Goal: Feedback & Contribution: Leave review/rating

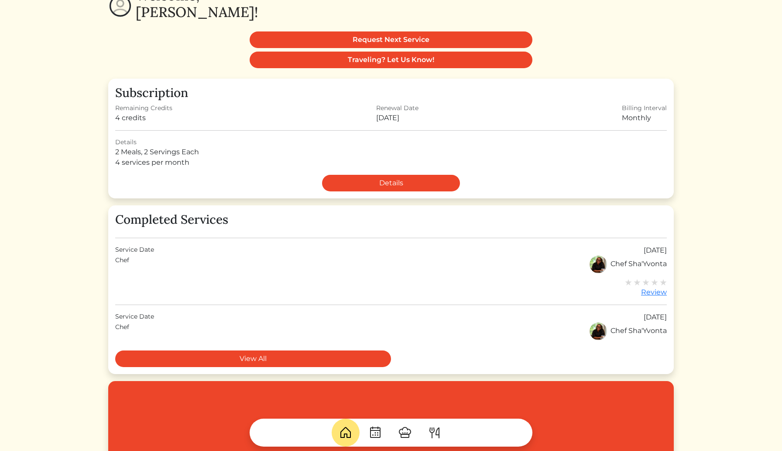
scroll to position [87, 0]
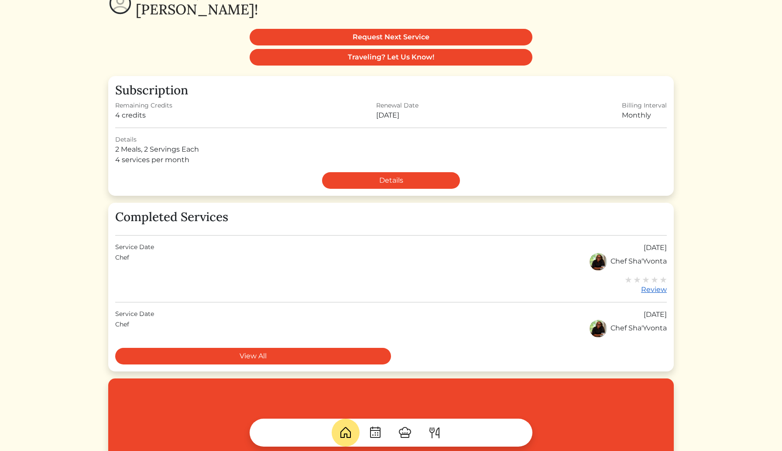
click at [656, 288] on div "Review" at bounding box center [646, 289] width 42 height 10
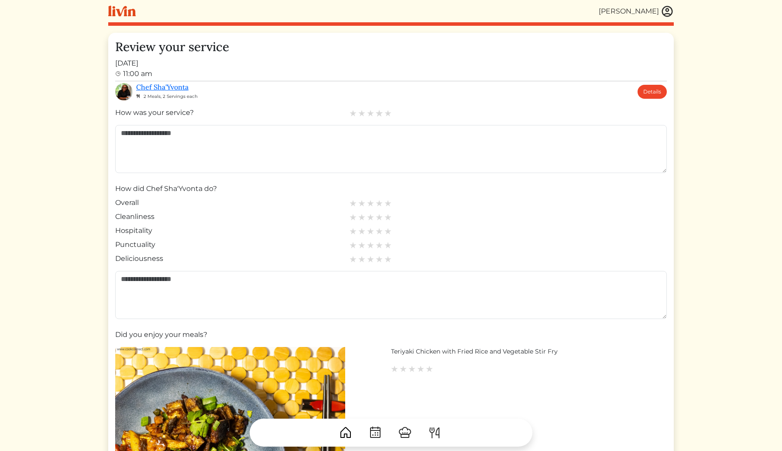
click at [379, 114] on img at bounding box center [379, 113] width 8 height 8
click at [377, 205] on img at bounding box center [379, 203] width 8 height 8
click at [379, 218] on img at bounding box center [379, 217] width 8 height 8
click at [386, 231] on img at bounding box center [388, 231] width 8 height 8
click at [385, 245] on img at bounding box center [388, 245] width 8 height 8
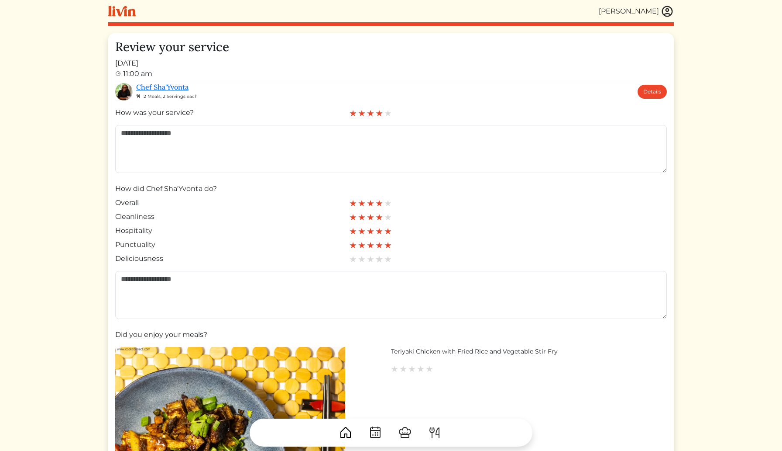
click at [379, 258] on img at bounding box center [379, 259] width 8 height 8
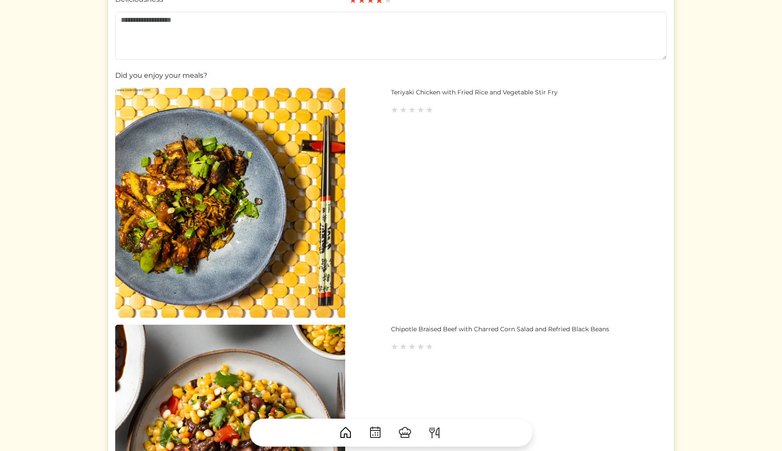
scroll to position [260, 0]
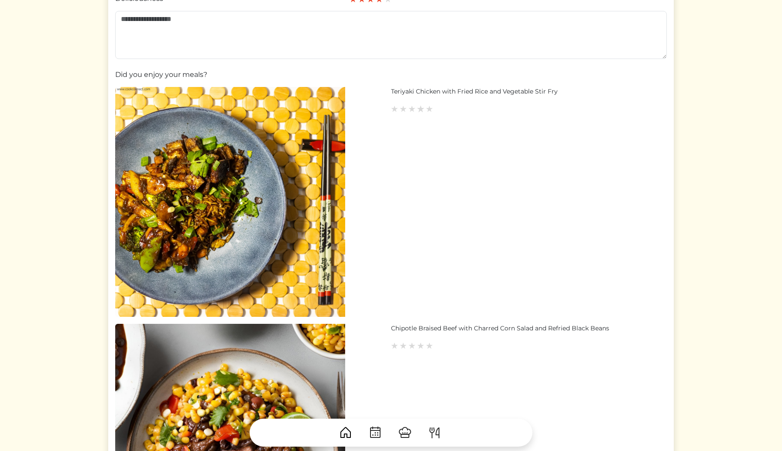
click at [420, 110] on img at bounding box center [421, 109] width 8 height 8
click at [428, 341] on link at bounding box center [429, 345] width 7 height 10
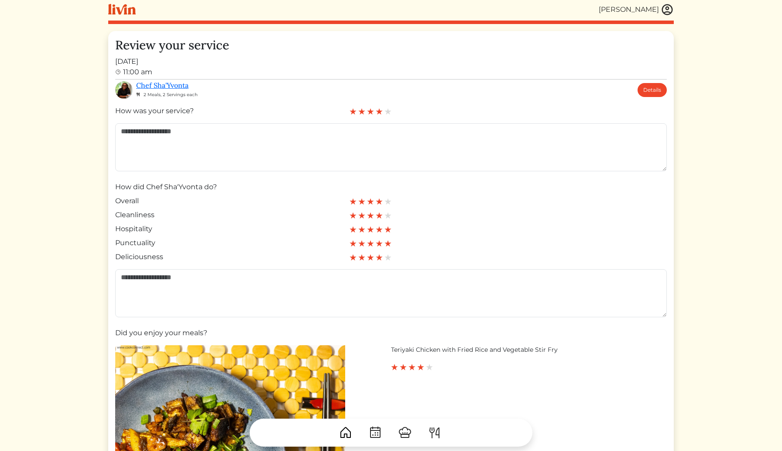
scroll to position [0, 0]
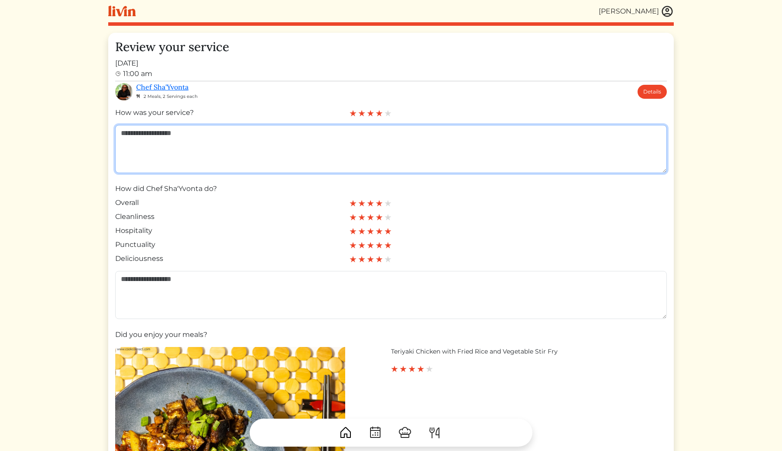
click at [204, 137] on textarea at bounding box center [391, 149] width 552 height 48
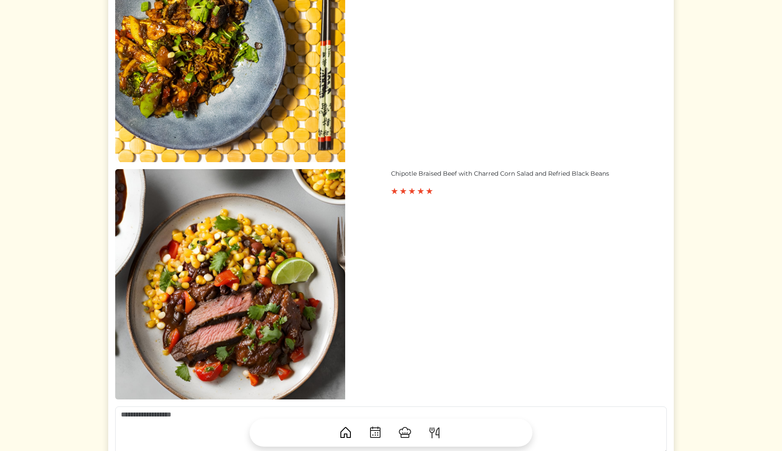
scroll to position [415, 0]
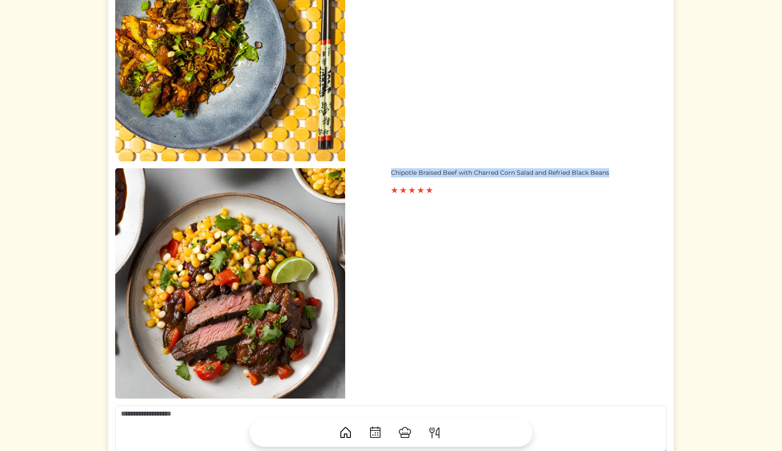
drag, startPoint x: 391, startPoint y: 174, endPoint x: 636, endPoint y: 170, distance: 245.4
click at [636, 170] on div "Chipotle Braised Beef with Charred Corn Salad and Refried Black Beans" at bounding box center [529, 172] width 276 height 9
copy div "Chipotle Braised Beef with Charred Corn Salad and Refried Black Beans"
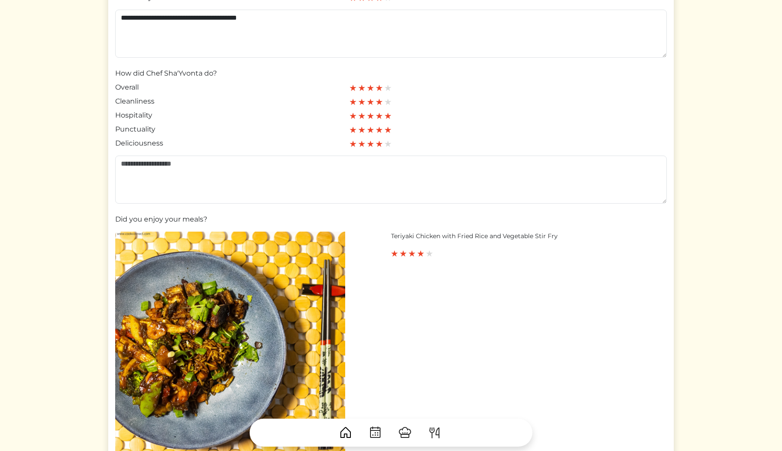
scroll to position [0, 0]
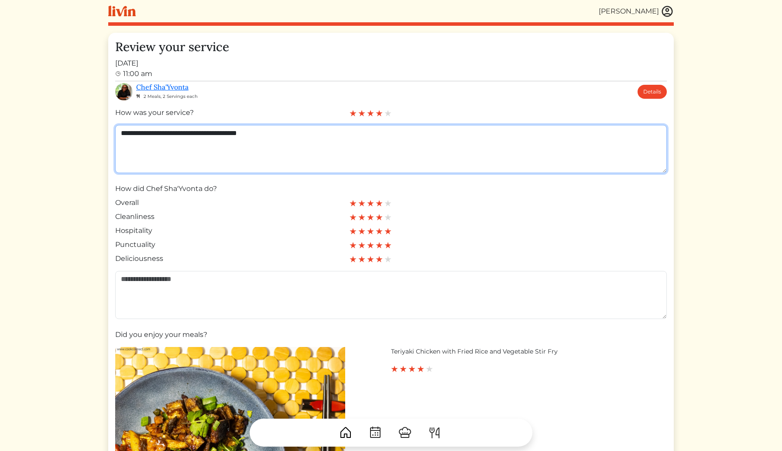
click at [313, 137] on textarea "**********" at bounding box center [391, 149] width 552 height 48
paste textarea "**********"
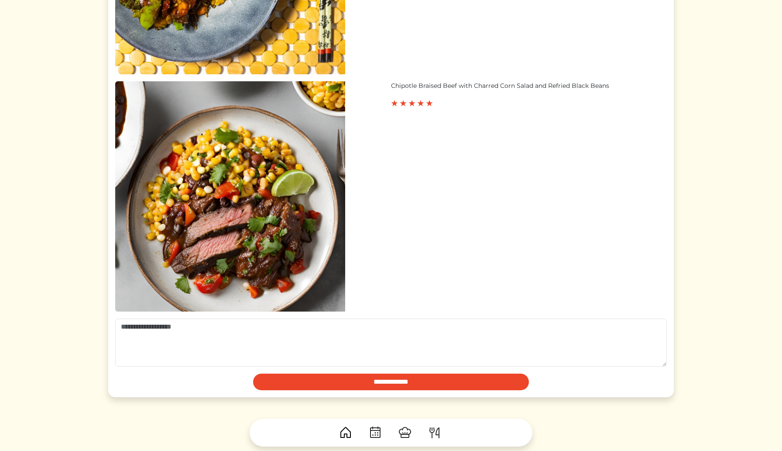
scroll to position [503, 0]
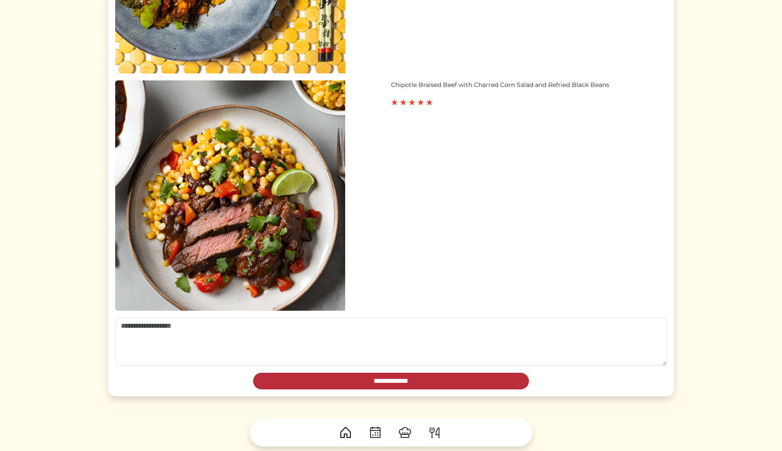
type textarea "**********"
click at [341, 379] on input "**********" at bounding box center [391, 380] width 276 height 17
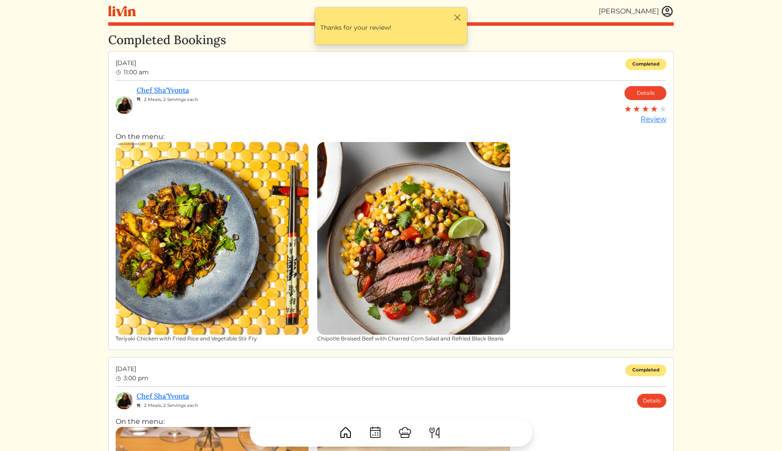
click at [641, 12] on div "[PERSON_NAME]" at bounding box center [629, 11] width 60 height 10
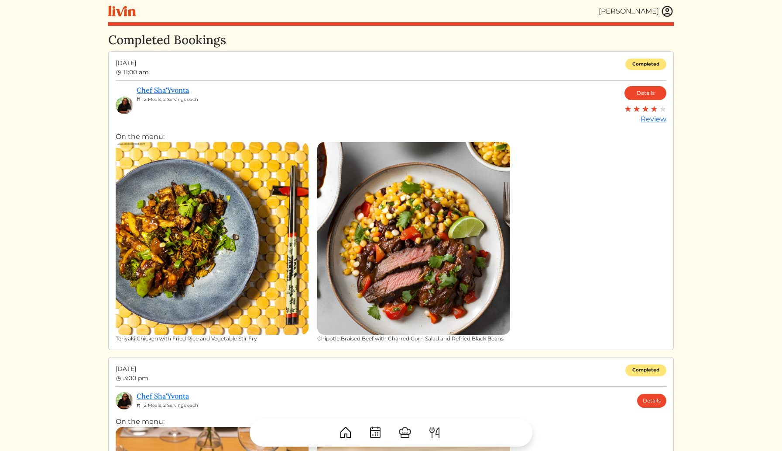
click at [668, 9] on img at bounding box center [667, 11] width 13 height 13
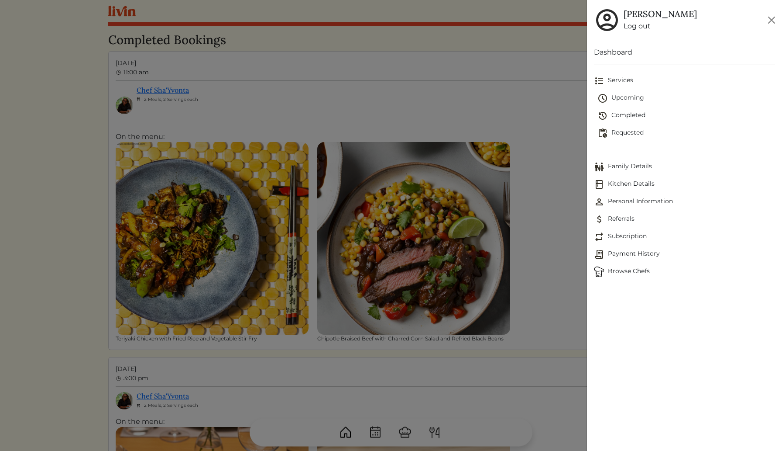
click at [614, 78] on span "Services" at bounding box center [684, 81] width 181 height 10
